Goal: Task Accomplishment & Management: Complete application form

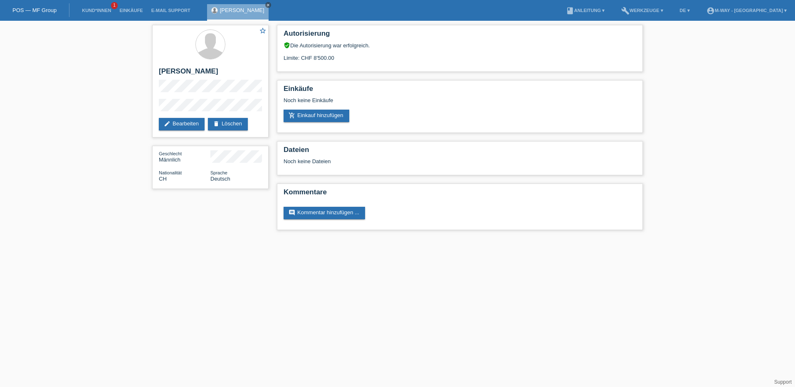
click at [266, 3] on icon "close" at bounding box center [268, 5] width 4 height 4
click at [87, 10] on link "Kund*innen" at bounding box center [96, 10] width 37 height 5
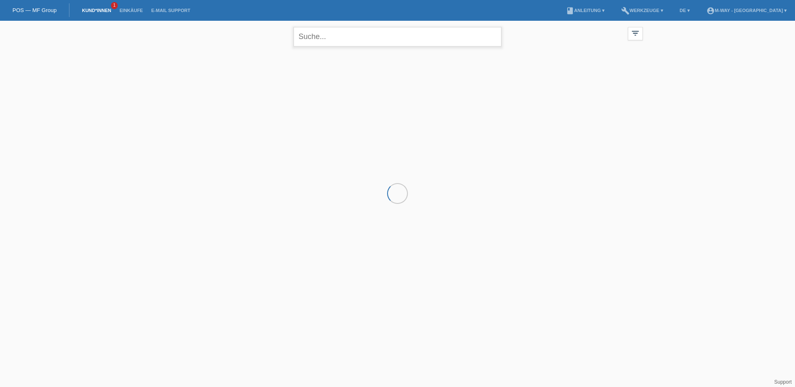
click at [359, 40] on input "text" at bounding box center [397, 37] width 208 height 20
type input "gut"
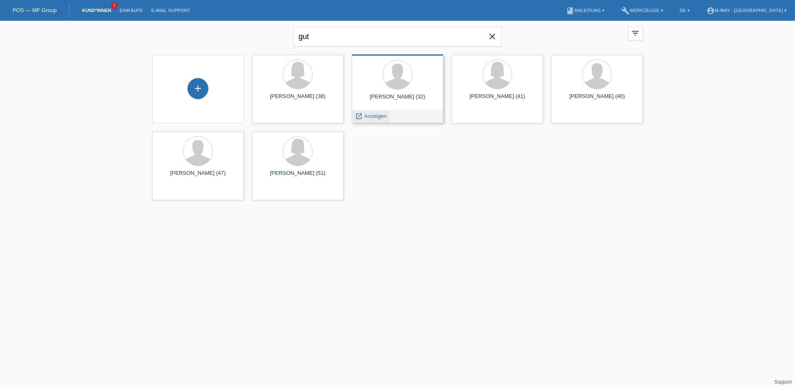
click at [382, 115] on span "Anzeigen" at bounding box center [375, 116] width 22 height 6
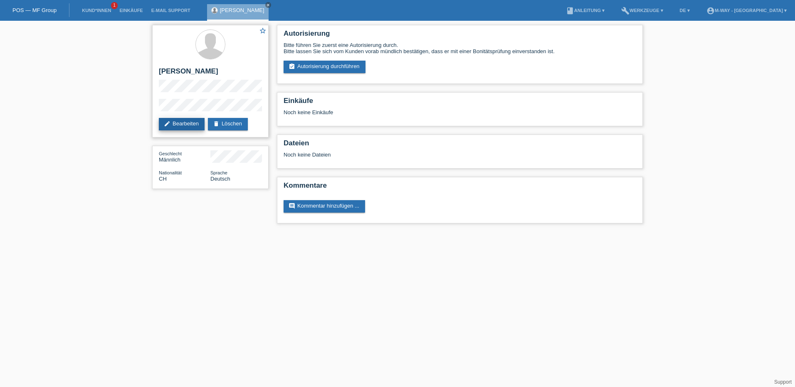
click at [188, 124] on link "edit Bearbeiten" at bounding box center [182, 124] width 46 height 12
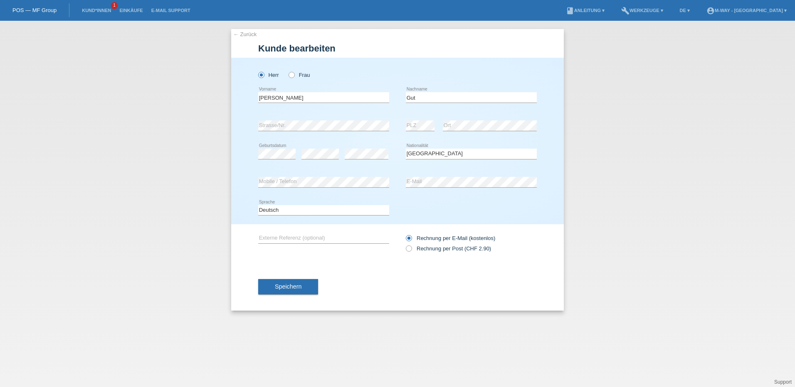
select select "CH"
click at [305, 291] on button "Speichern" at bounding box center [288, 287] width 60 height 16
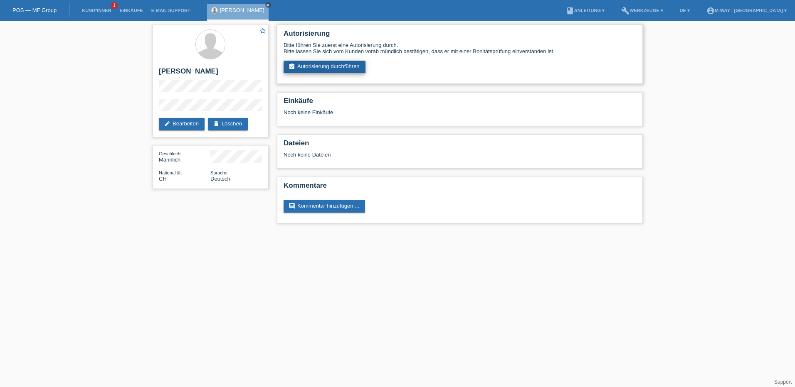
click at [350, 67] on link "assignment_turned_in Autorisierung durchführen" at bounding box center [324, 67] width 82 height 12
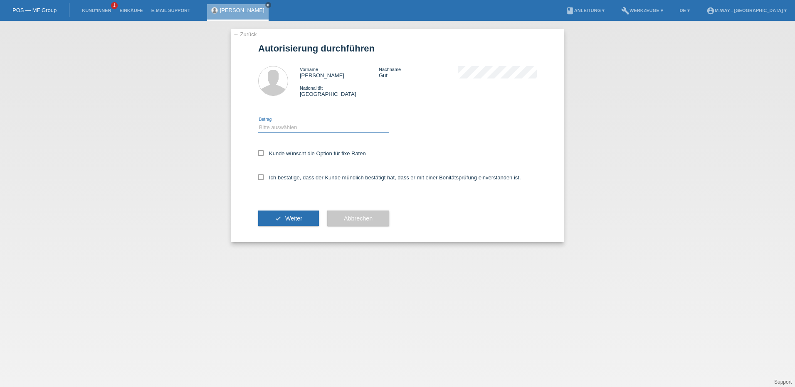
click at [282, 131] on select "Bitte auswählen CHF 1.00 - CHF 499.00 CHF 500.00 - CHF 1'999.00 CHF 2'000.00 - …" at bounding box center [323, 128] width 131 height 10
select select "3"
click at [258, 123] on select "Bitte auswählen CHF 1.00 - CHF 499.00 CHF 500.00 - CHF 1'999.00 CHF 2'000.00 - …" at bounding box center [323, 128] width 131 height 10
click at [261, 155] on icon at bounding box center [260, 152] width 5 height 5
click at [261, 155] on input "Kunde wünscht die Option für fixe Raten" at bounding box center [260, 152] width 5 height 5
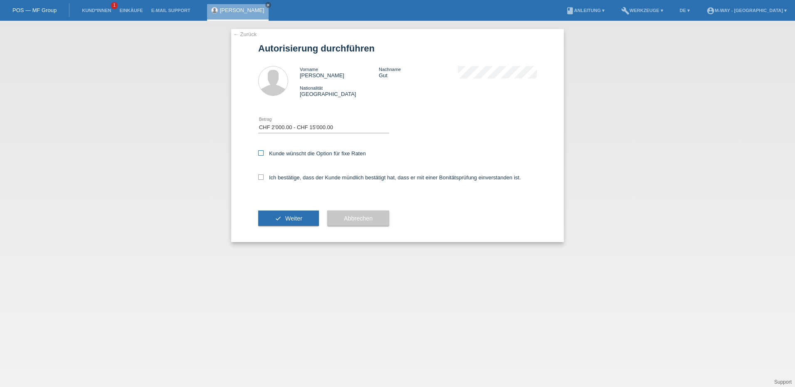
checkbox input "true"
click at [259, 179] on icon at bounding box center [260, 177] width 5 height 5
click at [259, 179] on input "Ich bestätige, dass der Kunde mündlich bestätigt hat, dass er mit einer Bonität…" at bounding box center [260, 177] width 5 height 5
checkbox input "true"
click at [293, 216] on span "Weiter" at bounding box center [293, 218] width 17 height 7
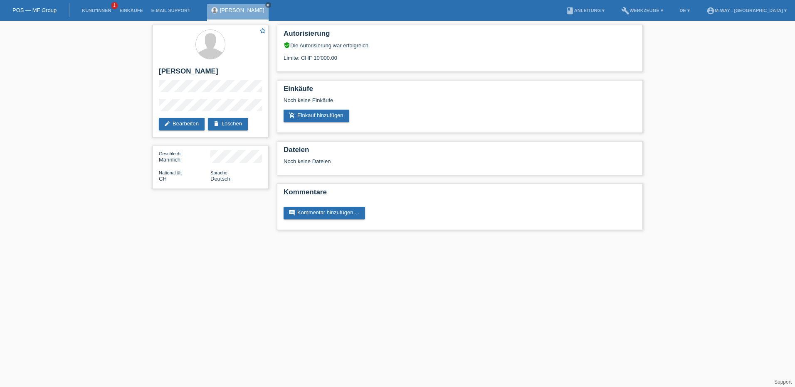
click at [251, 3] on div "Raphael Gut close" at bounding box center [240, 10] width 66 height 21
click at [266, 4] on icon "close" at bounding box center [268, 5] width 4 height 4
click at [105, 8] on link "Kund*innen" at bounding box center [96, 10] width 37 height 5
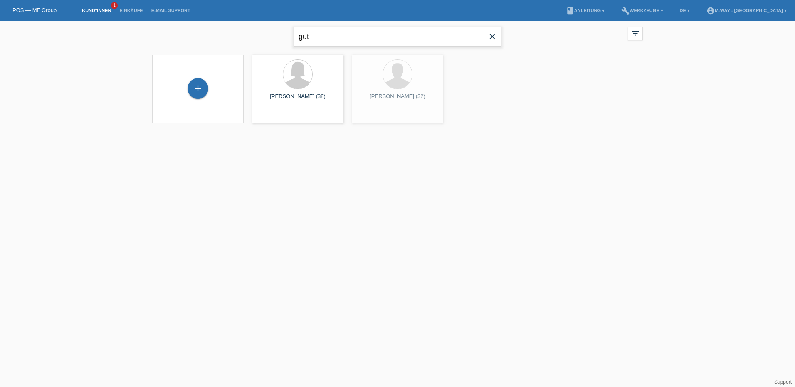
click at [317, 37] on input "gut" at bounding box center [397, 37] width 208 height 20
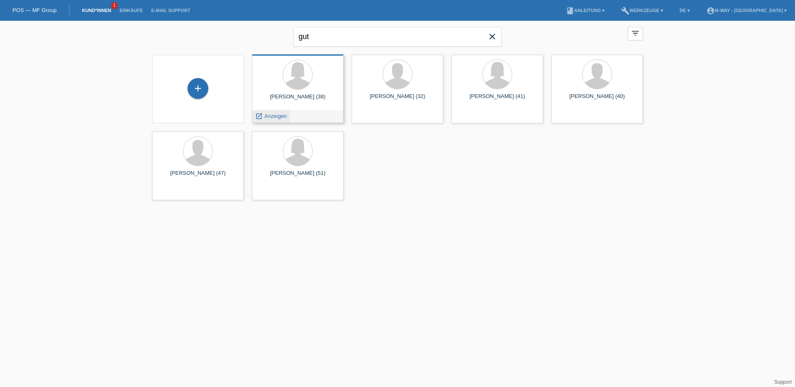
click at [280, 116] on span "Anzeigen" at bounding box center [275, 116] width 22 height 6
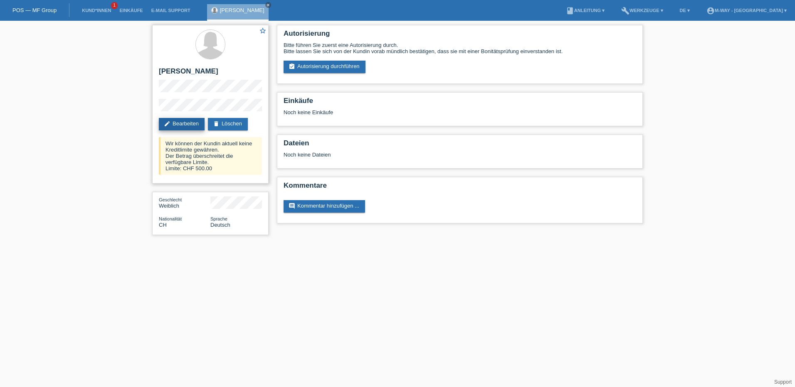
click at [192, 123] on link "edit Bearbeiten" at bounding box center [182, 124] width 46 height 12
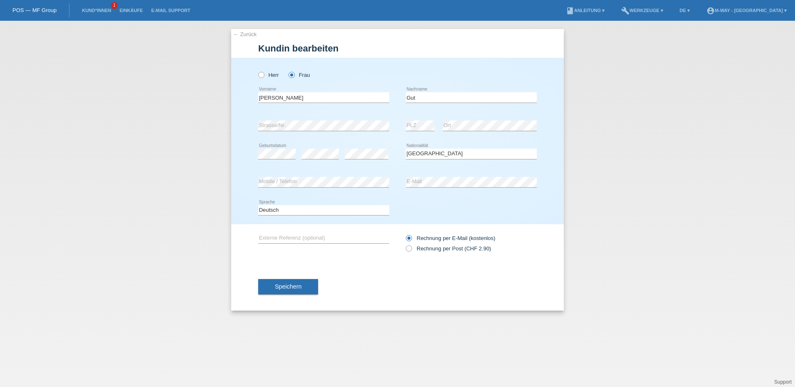
select select "CH"
click at [283, 286] on span "Speichern" at bounding box center [288, 286] width 27 height 7
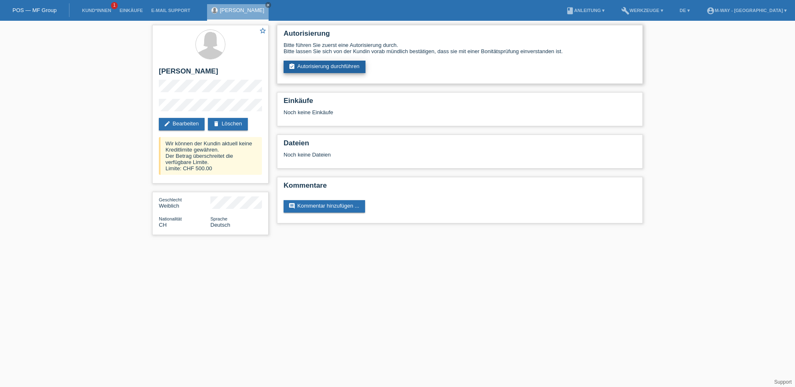
click at [342, 67] on link "assignment_turned_in Autorisierung durchführen" at bounding box center [324, 67] width 82 height 12
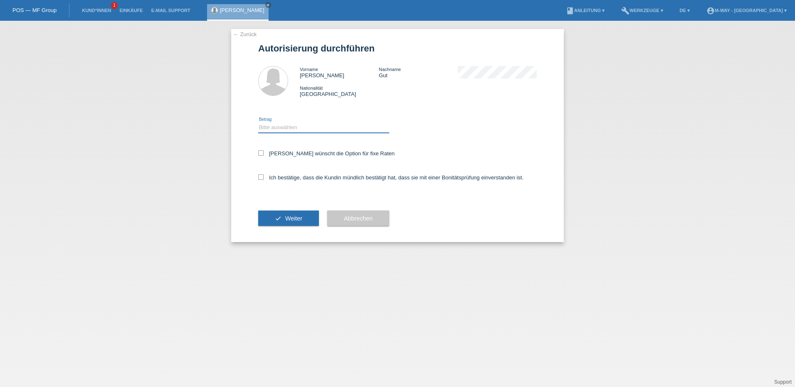
click at [287, 126] on select "Bitte auswählen CHF 1.00 - CHF 499.00 CHF 500.00 - CHF 1'999.00 CHF 2'000.00 - …" at bounding box center [323, 128] width 131 height 10
select select "3"
click at [258, 123] on select "Bitte auswählen CHF 1.00 - CHF 499.00 CHF 500.00 - CHF 1'999.00 CHF 2'000.00 - …" at bounding box center [323, 128] width 131 height 10
click at [260, 154] on icon at bounding box center [260, 152] width 5 height 5
click at [260, 154] on input "Kundin wünscht die Option für fixe Raten" at bounding box center [260, 152] width 5 height 5
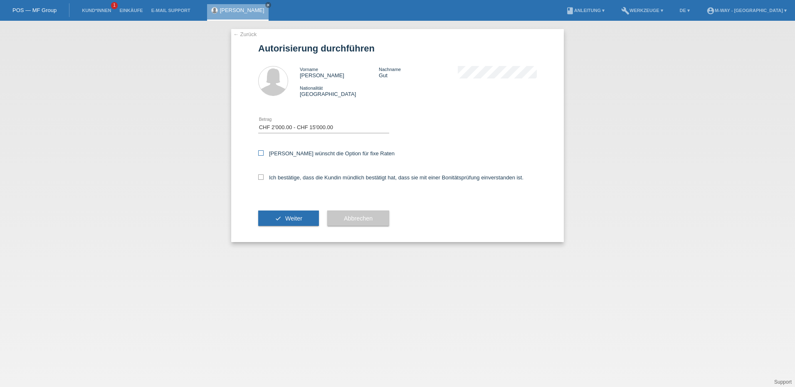
checkbox input "true"
click at [259, 177] on icon at bounding box center [260, 177] width 5 height 5
click at [259, 177] on input "Ich bestätige, dass die Kundin mündlich bestätigt hat, dass sie mit einer Bonit…" at bounding box center [260, 177] width 5 height 5
checkbox input "true"
click at [276, 225] on button "check Weiter" at bounding box center [288, 219] width 61 height 16
